Goal: Task Accomplishment & Management: Manage account settings

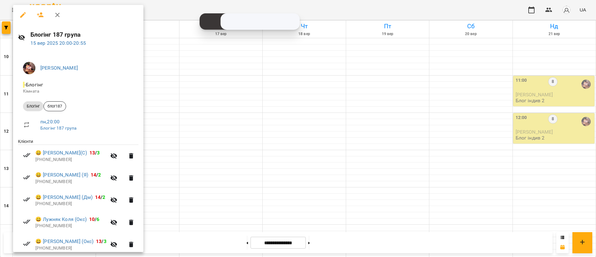
scroll to position [47, 0]
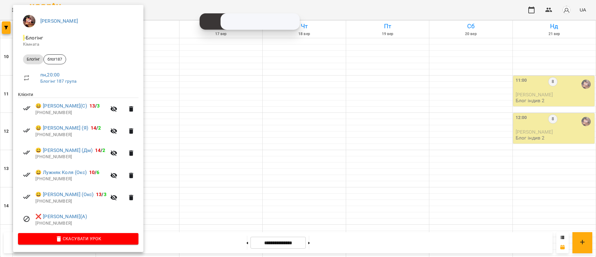
click at [0, 20] on div at bounding box center [298, 128] width 596 height 257
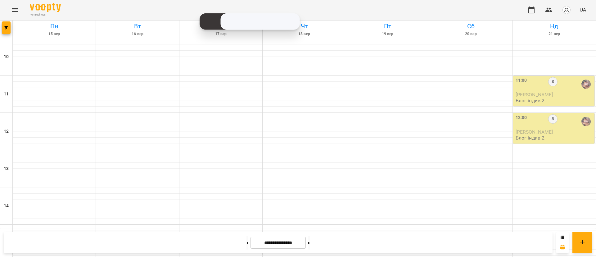
click at [11, 10] on icon "Menu" at bounding box center [14, 9] width 7 height 7
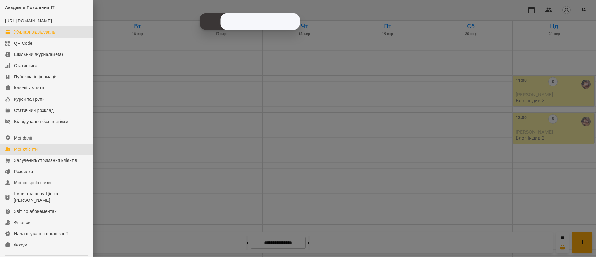
click at [29, 155] on link "Мої клієнти" at bounding box center [46, 148] width 93 height 11
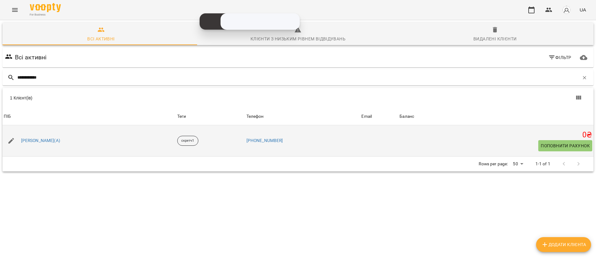
type input "**********"
click at [8, 137] on icon "button" at bounding box center [10, 140] width 7 height 7
select select "**"
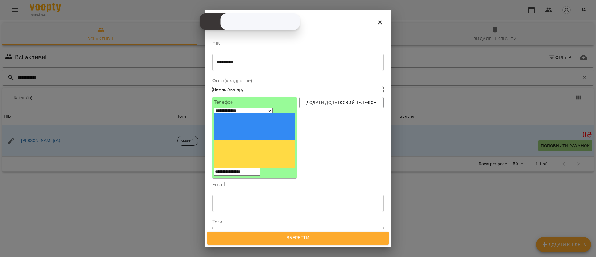
click at [236, 230] on icon at bounding box center [235, 232] width 4 height 4
click at [262, 243] on button "Зберегти" at bounding box center [297, 237] width 181 height 13
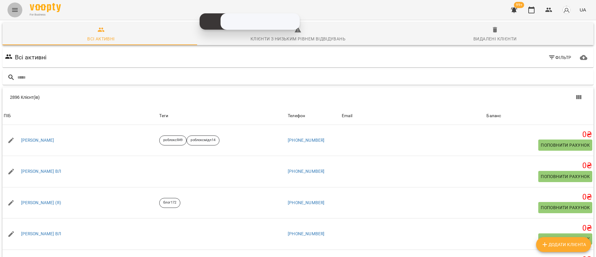
click at [10, 7] on button "Menu" at bounding box center [14, 9] width 15 height 15
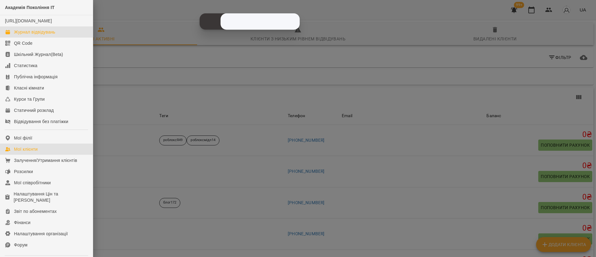
click at [35, 35] on div "Журнал відвідувань" at bounding box center [34, 32] width 41 height 6
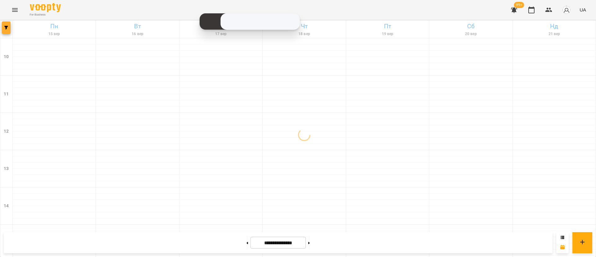
click at [5, 31] on button "button" at bounding box center [6, 27] width 9 height 12
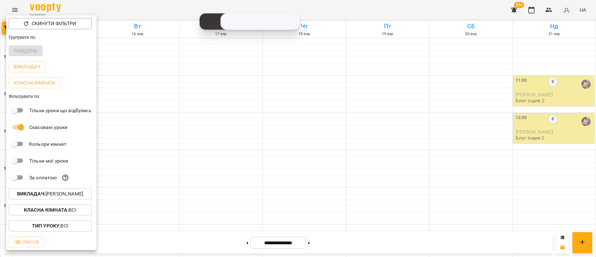
click at [75, 197] on p "Викладач : Ілля Петруша" at bounding box center [50, 193] width 66 height 7
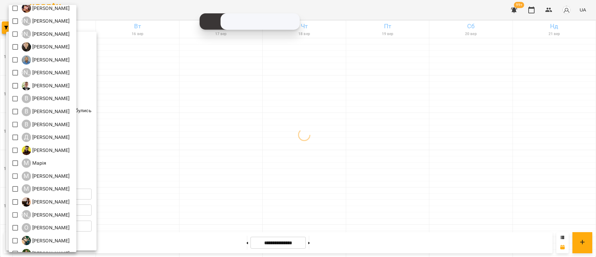
scroll to position [47, 0]
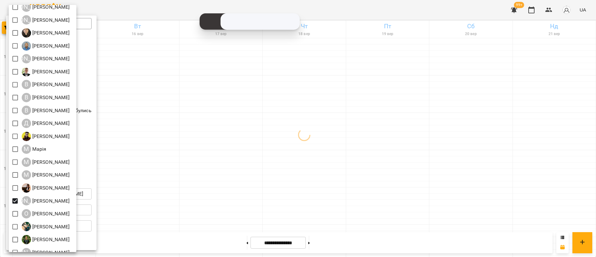
click at [171, 186] on div at bounding box center [298, 128] width 596 height 257
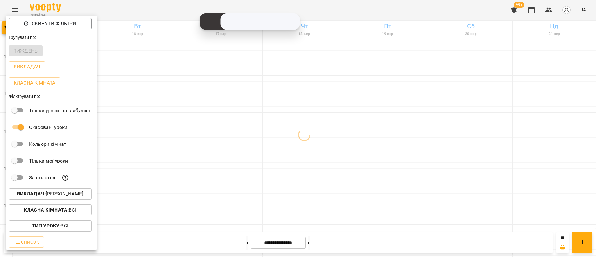
drag, startPoint x: 171, startPoint y: 185, endPoint x: 169, endPoint y: 181, distance: 3.6
click at [169, 181] on div at bounding box center [298, 128] width 596 height 257
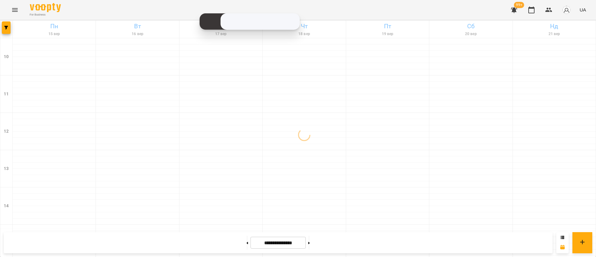
scroll to position [294, 0]
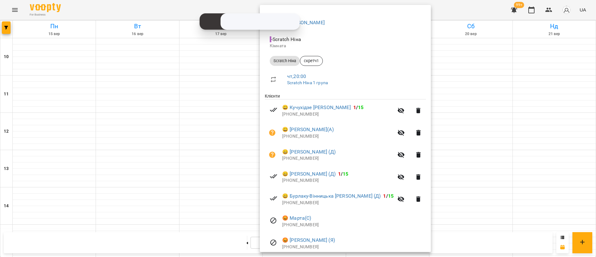
scroll to position [70, 0]
